Goal: Book appointment/travel/reservation

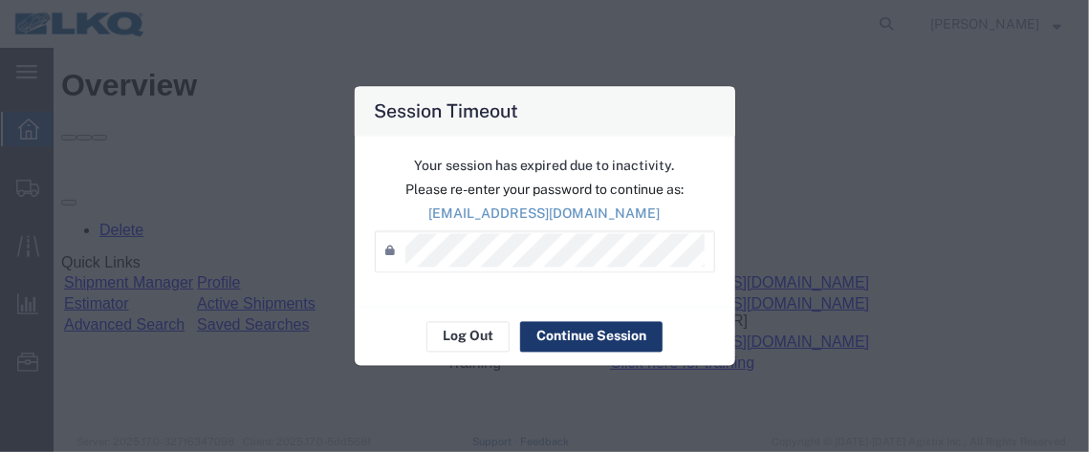
click at [536, 337] on button "Continue Session" at bounding box center [591, 336] width 142 height 31
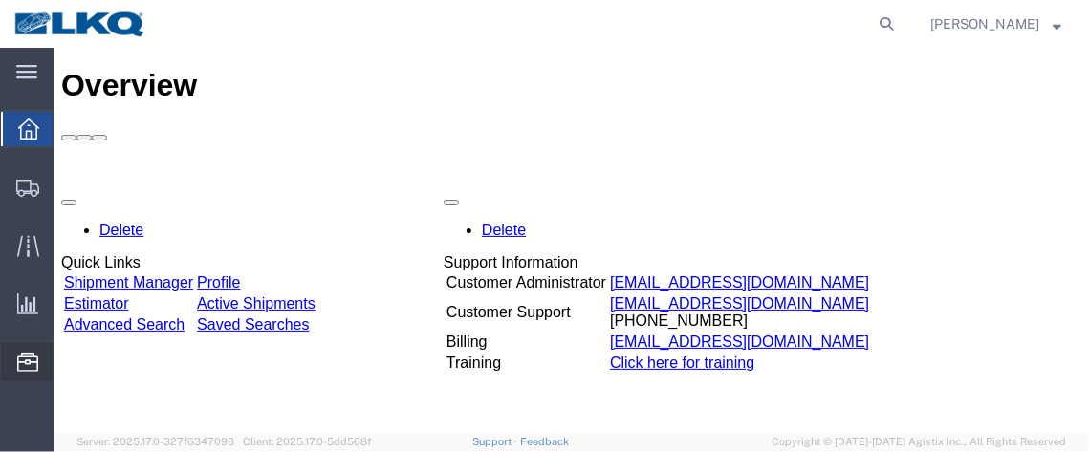
click at [0, 0] on span "Location Appointment" at bounding box center [0, 0] width 0 height 0
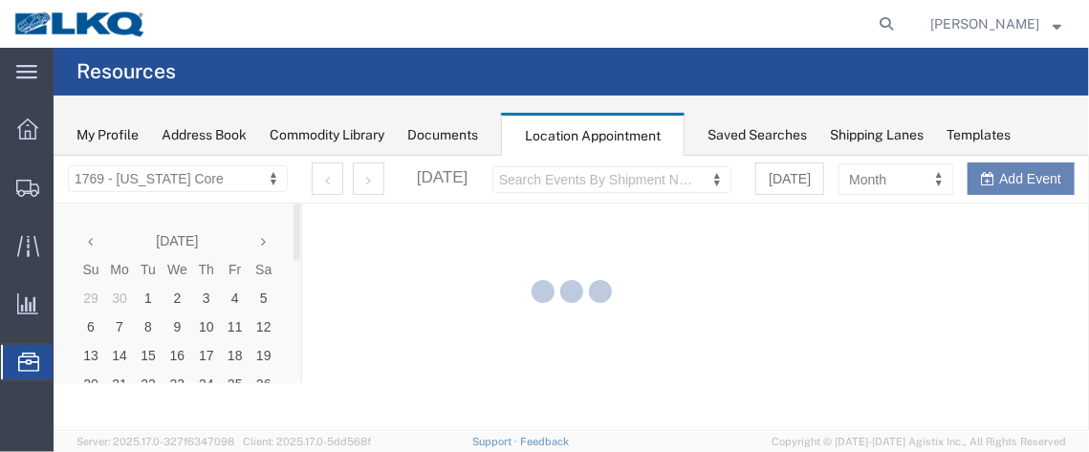
select select "28716"
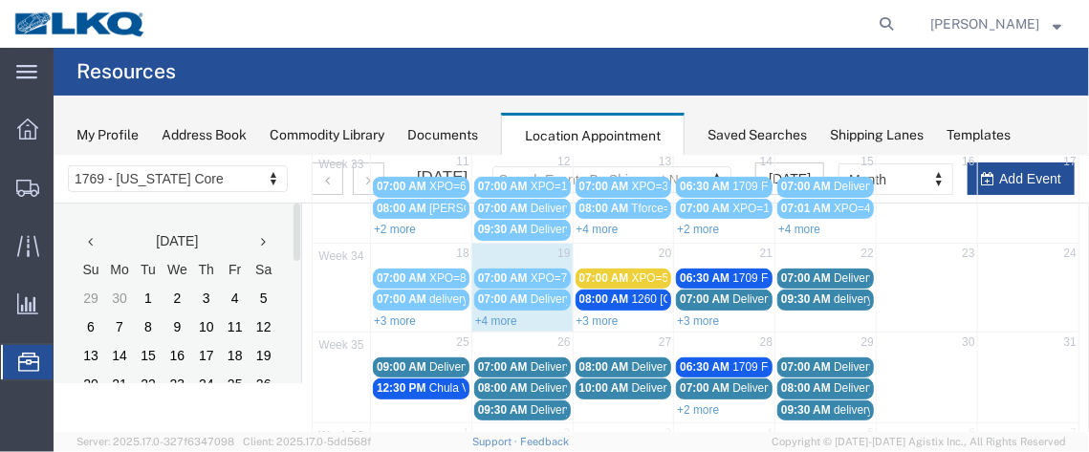
scroll to position [314, 0]
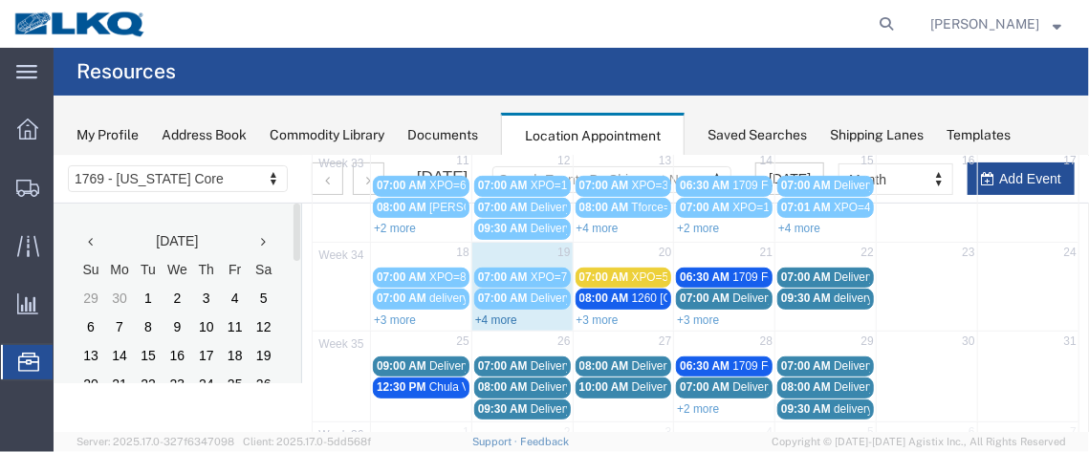
click at [507, 313] on link "+4 more" at bounding box center [495, 319] width 42 height 13
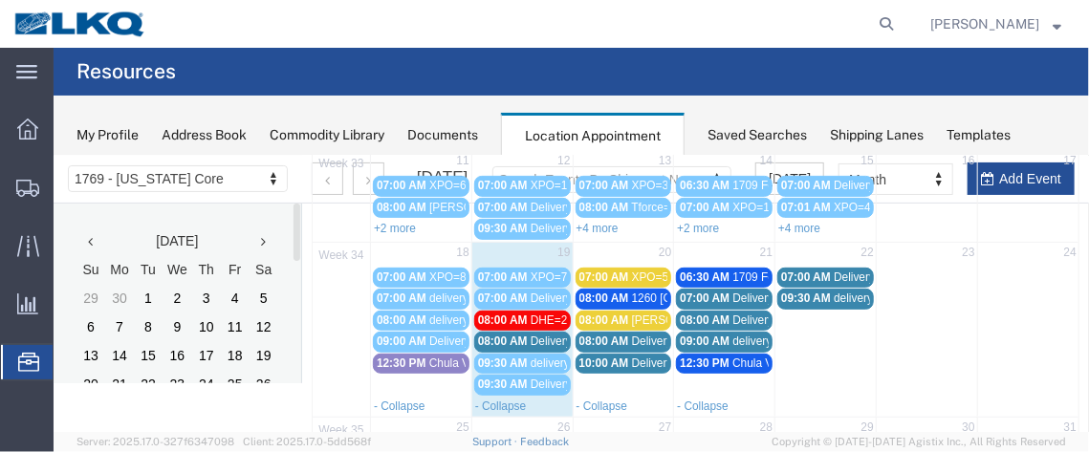
click at [520, 334] on span "08:00 AM" at bounding box center [502, 340] width 50 height 13
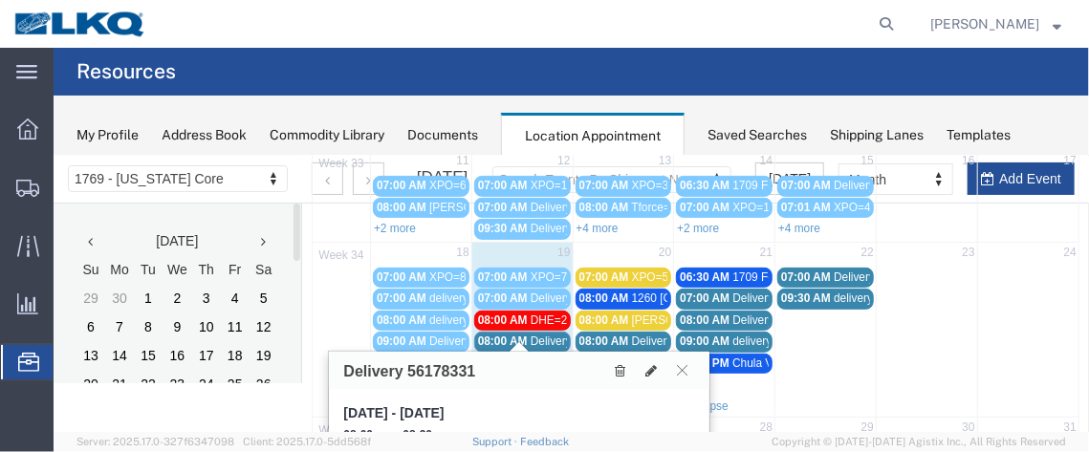
drag, startPoint x: 1076, startPoint y: 287, endPoint x: 1075, endPoint y: 302, distance: 15.3
click at [1075, 302] on div "1769 - [US_STATE] Core Mon Tue Wed Thu Fri Sat Sun 31 28 29 30 31 1 2 3 07:00 A…" at bounding box center [694, 243] width 787 height 711
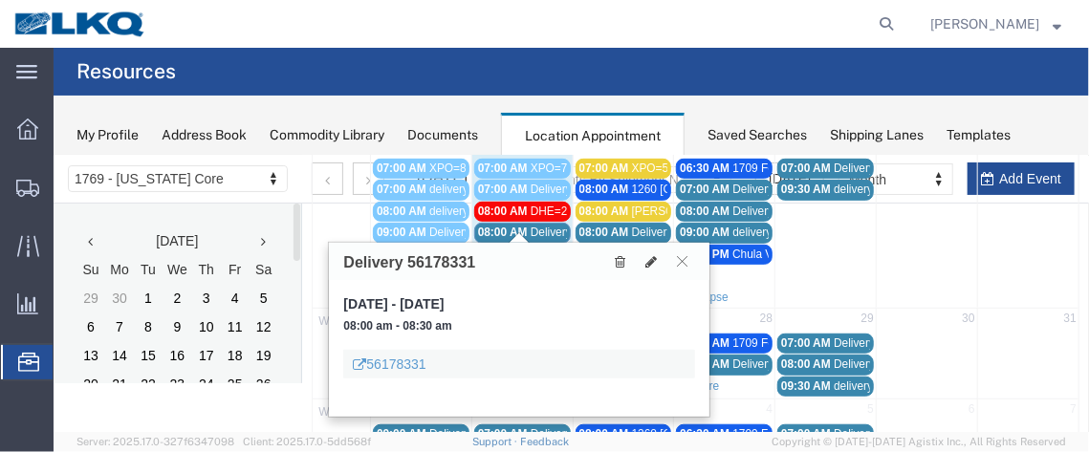
scroll to position [432, 0]
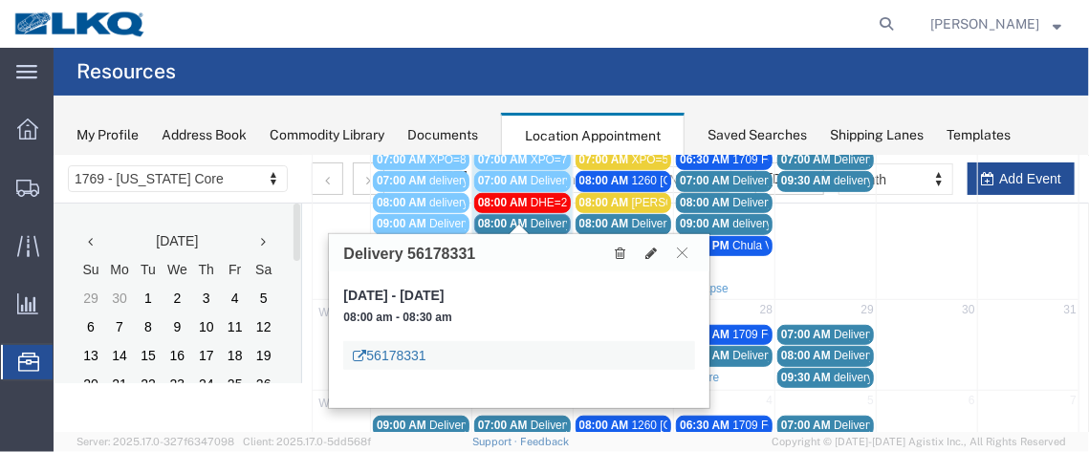
click at [403, 351] on link "56178331" at bounding box center [388, 354] width 73 height 19
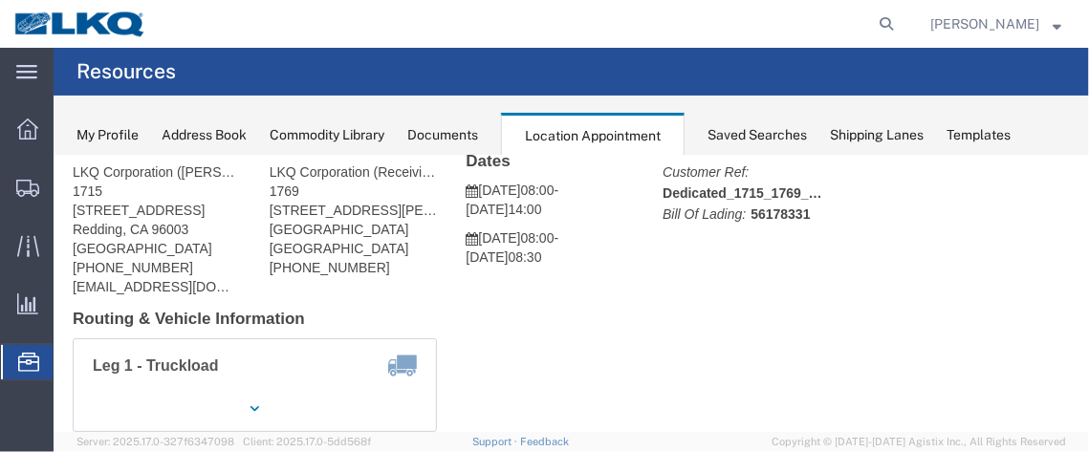
scroll to position [69, 0]
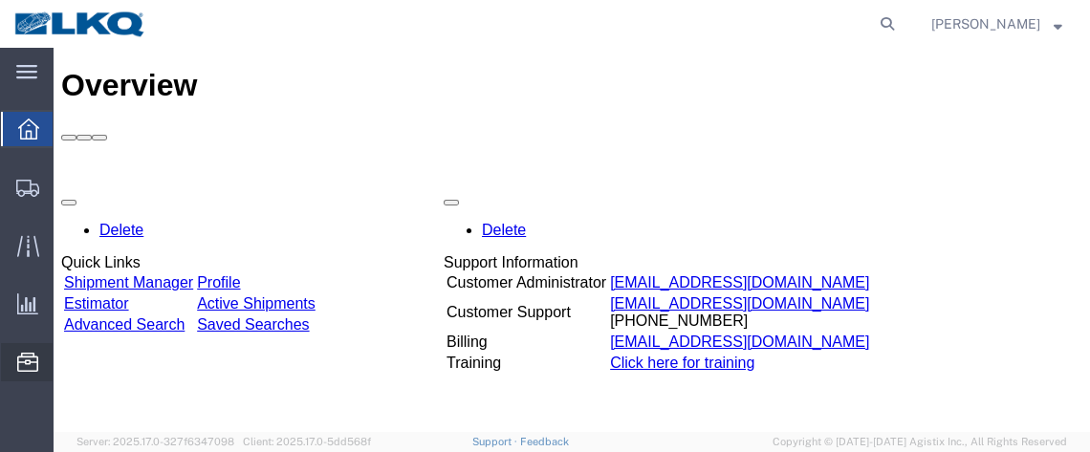
click at [0, 0] on span "Location Appointment" at bounding box center [0, 0] width 0 height 0
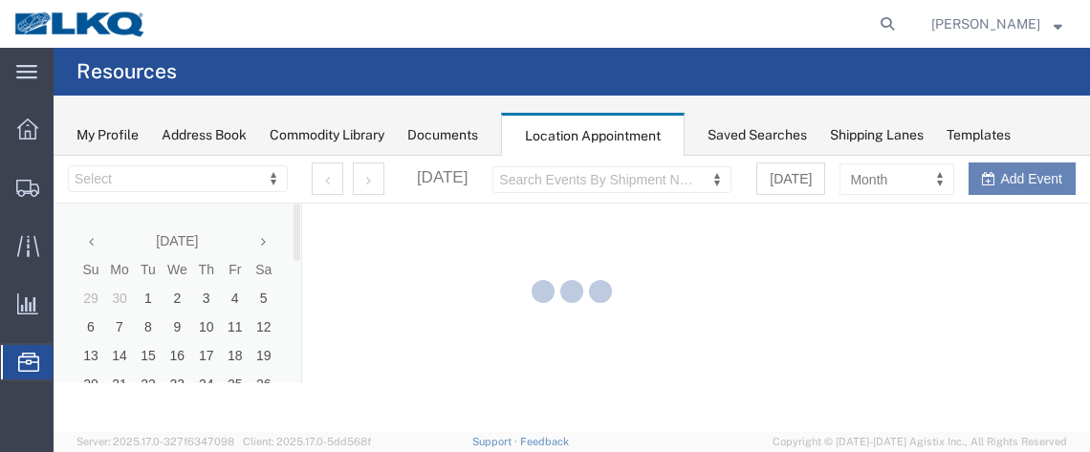
select select "28716"
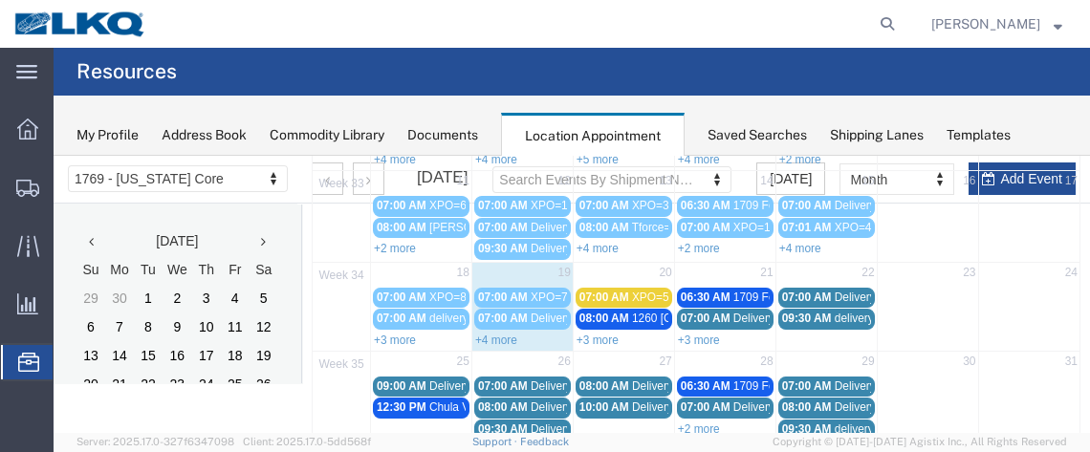
scroll to position [295, 0]
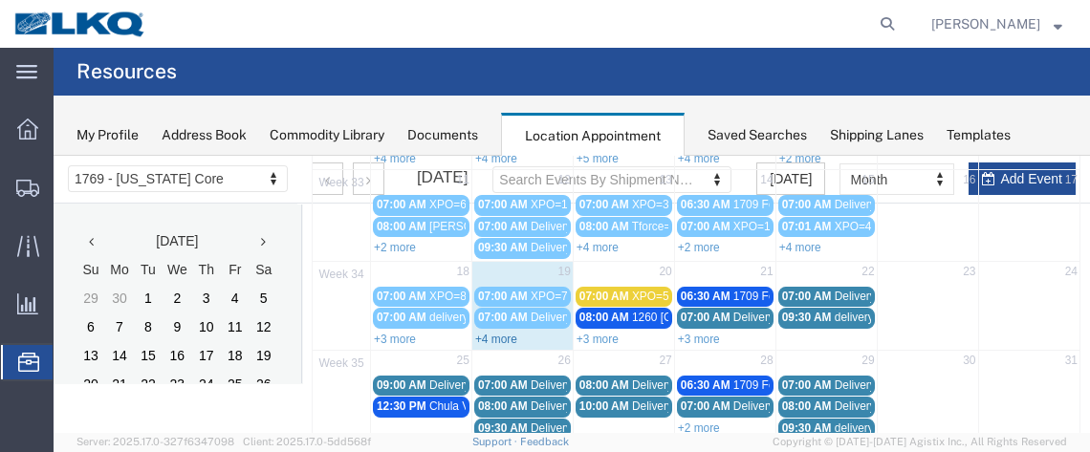
click at [512, 333] on link "+4 more" at bounding box center [496, 339] width 42 height 13
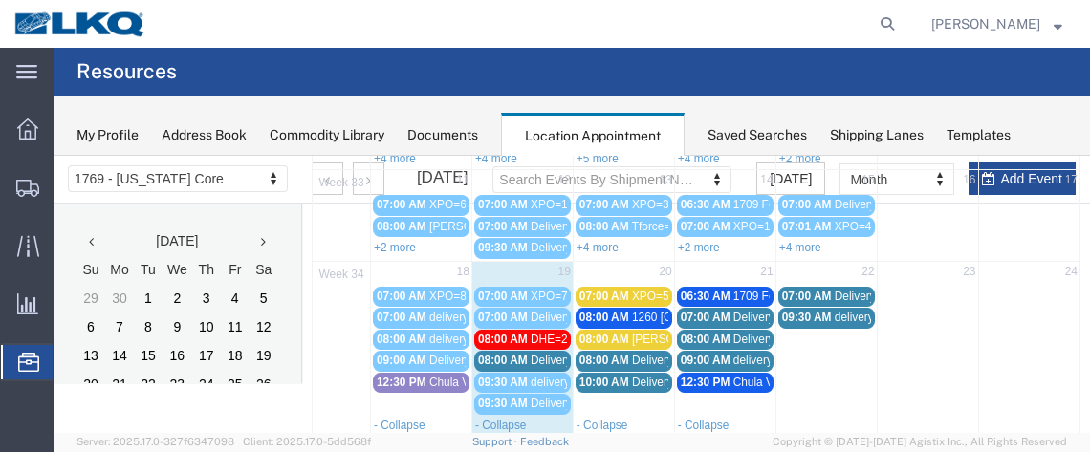
drag, startPoint x: 546, startPoint y: 353, endPoint x: 507, endPoint y: 352, distance: 39.2
click at [507, 354] on span "08:00 AM" at bounding box center [503, 360] width 50 height 13
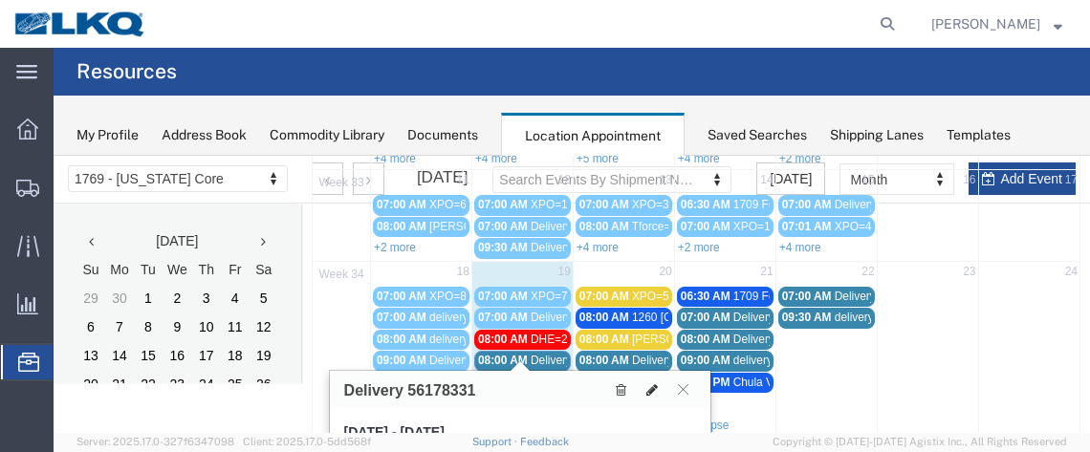
click at [655, 387] on icon at bounding box center [651, 389] width 11 height 13
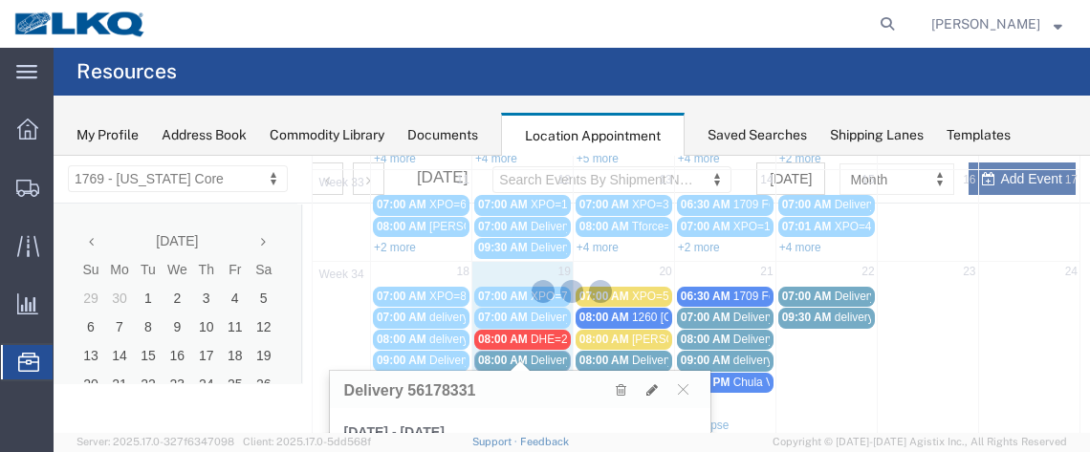
select select "1"
select select
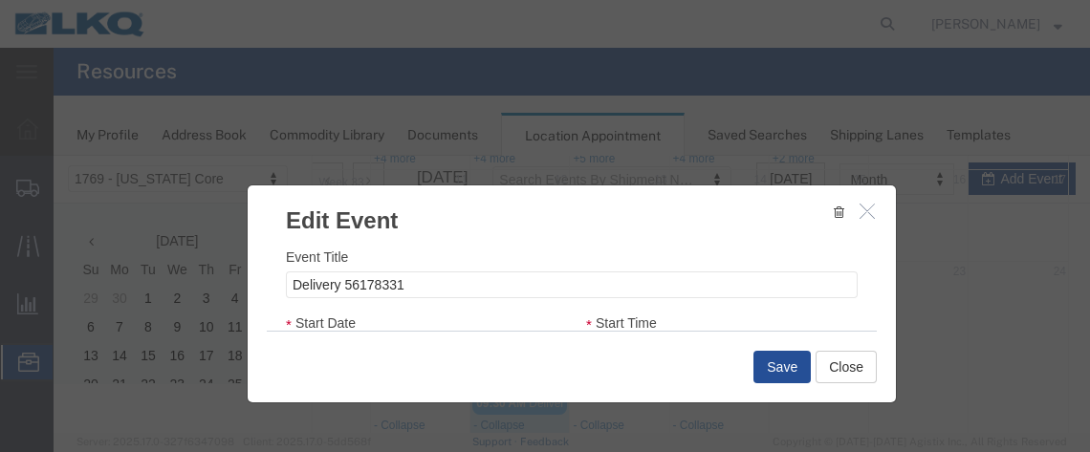
select select
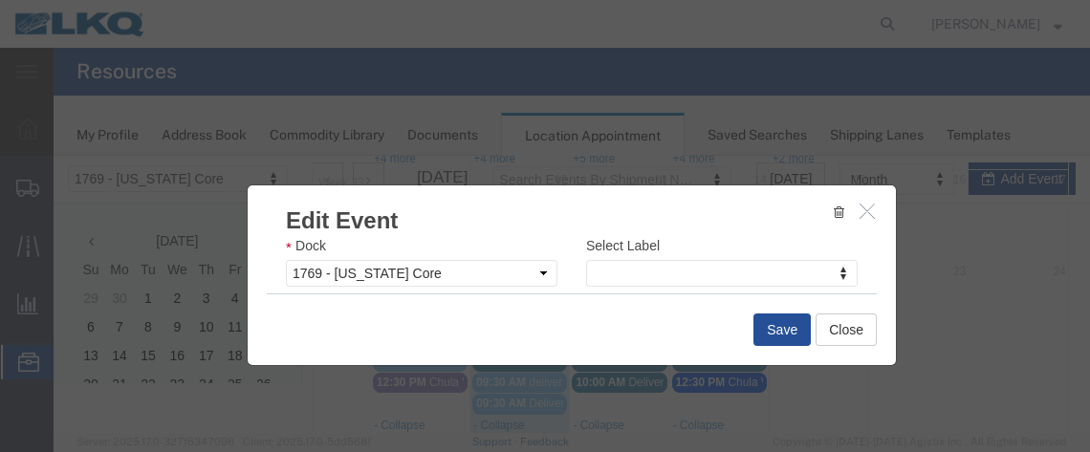
scroll to position [354, 0]
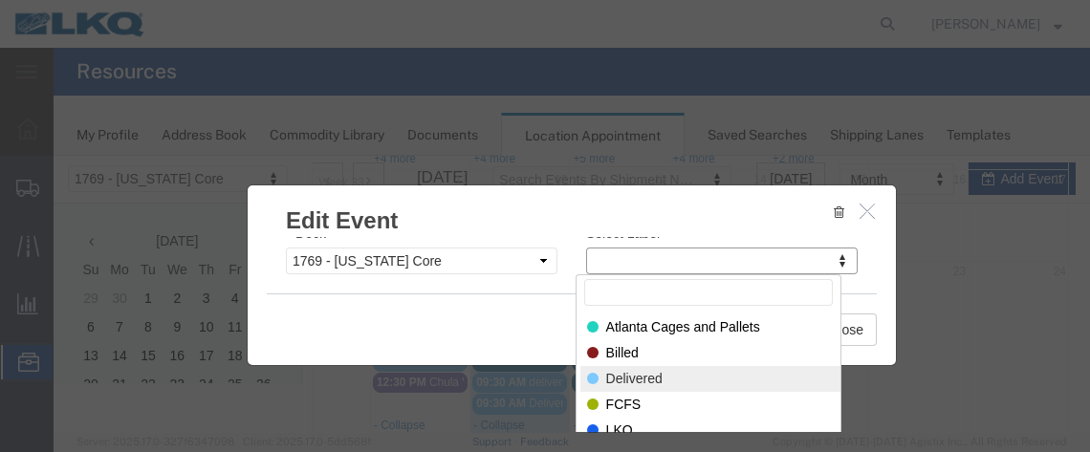
select select "40"
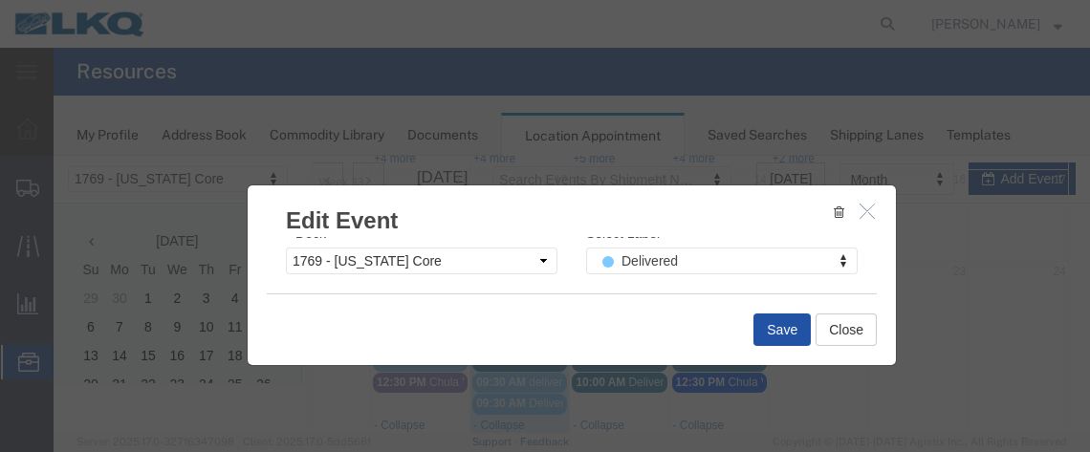
click at [773, 326] on button "Save" at bounding box center [781, 330] width 57 height 33
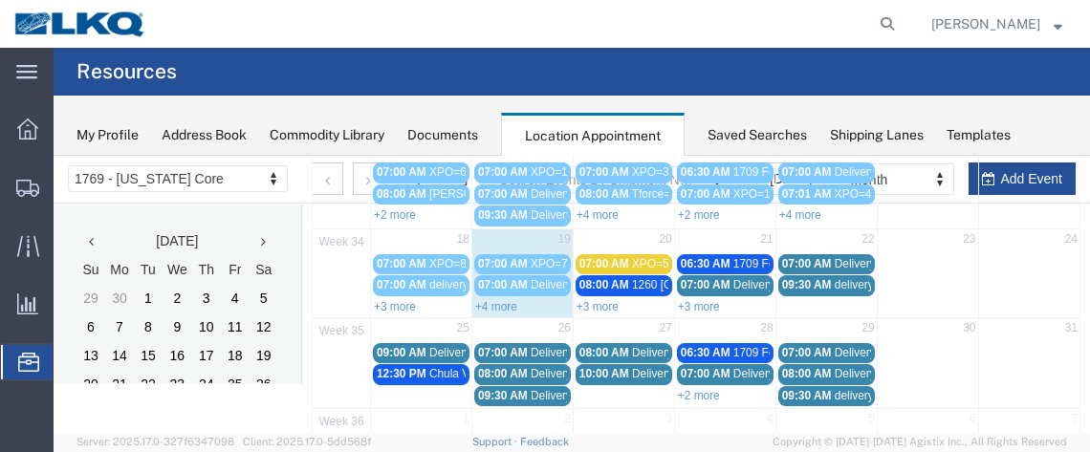
scroll to position [344, 0]
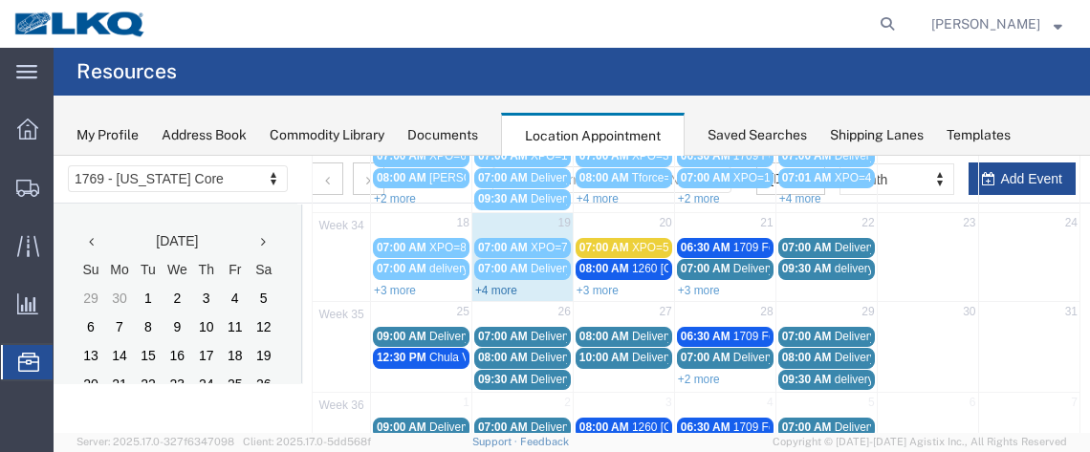
click at [511, 284] on link "+4 more" at bounding box center [496, 290] width 42 height 13
